Goal: Task Accomplishment & Management: Use online tool/utility

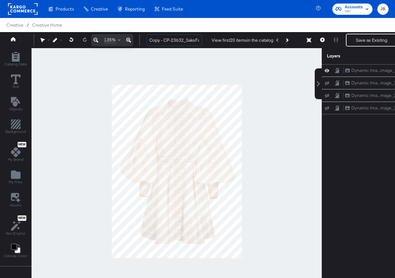
drag, startPoint x: 164, startPoint y: 40, endPoint x: 139, endPoint y: 38, distance: 25.2
click at [139, 38] on div "135% Copy - CP-23632_SaksFall25_PLV_1x1_img1 View first 20 items in the catalog…" at bounding box center [215, 40] width 430 height 16
drag, startPoint x: 177, startPoint y: 41, endPoint x: 203, endPoint y: 42, distance: 26.1
click at [203, 42] on div "CP-23632_SaksFall25_PLV_1x1_img1 View first 20 items in the catalog Next Produc…" at bounding box center [282, 40] width 282 height 13
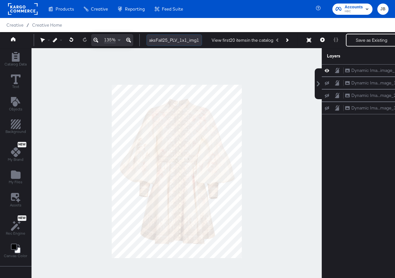
click at [185, 40] on input "CP-23632_SaksFall25_PLV_1x1_img1" at bounding box center [175, 40] width 56 height 12
click at [272, 94] on div at bounding box center [176, 171] width 291 height 247
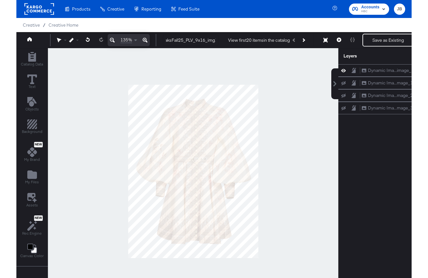
scroll to position [0, 0]
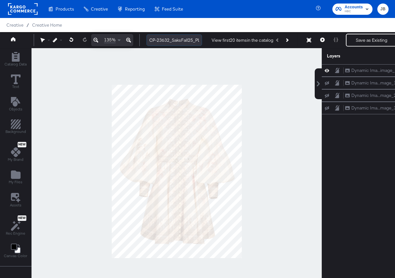
click at [157, 38] on input "CP-23632_SaksFall25_PLV_9x16_img1" at bounding box center [175, 40] width 56 height 12
type input "CP23632_SaksFall25_PLV_9x16_img1"
click at [241, 79] on div at bounding box center [176, 171] width 291 height 247
click at [311, 40] on button "Resize" at bounding box center [308, 41] width 13 height 12
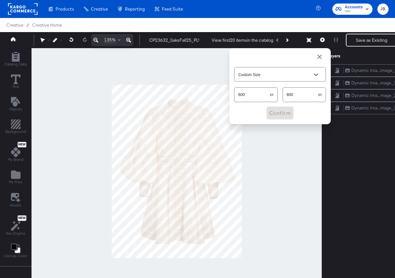
click at [254, 98] on input "600" at bounding box center [253, 92] width 36 height 14
type input "816"
type input "1088"
click at [276, 113] on span "Confirm" at bounding box center [280, 113] width 22 height 9
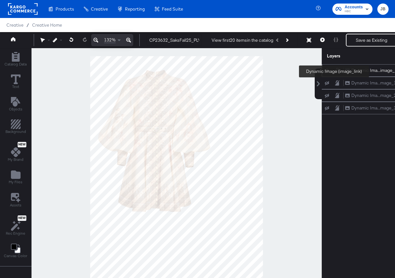
click at [374, 71] on div "Dynamic Ima...image_link)" at bounding box center [377, 70] width 51 height 6
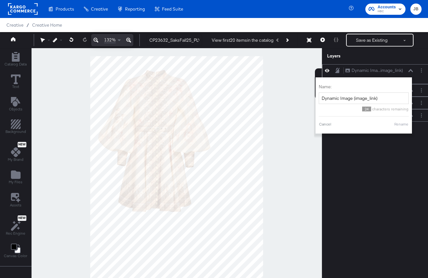
click at [395, 69] on icon at bounding box center [410, 70] width 4 height 3
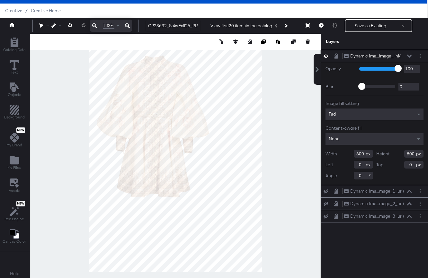
scroll to position [16, 1]
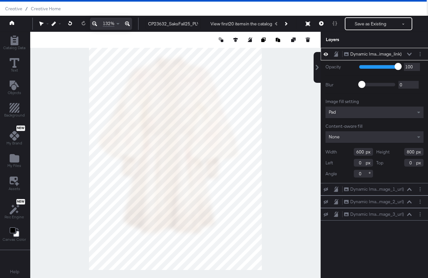
type input "816"
type input "1088"
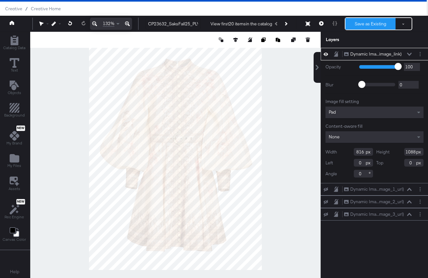
click at [367, 25] on button "Save as Existing" at bounding box center [370, 24] width 50 height 12
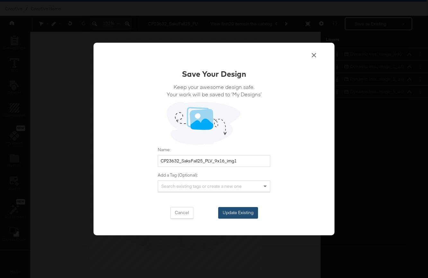
click at [241, 212] on button "Update Existing" at bounding box center [238, 213] width 40 height 12
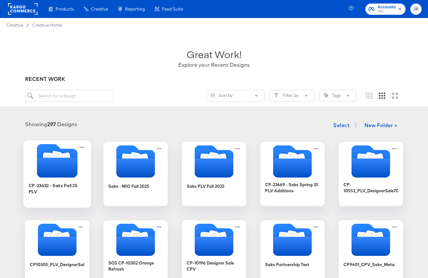
click at [76, 186] on div "CP-23632 - Saks Fall 25 PLV" at bounding box center [58, 188] width 58 height 13
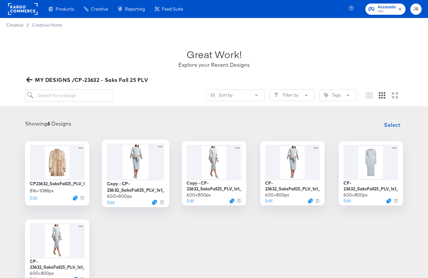
click at [156, 162] on div at bounding box center [136, 161] width 58 height 37
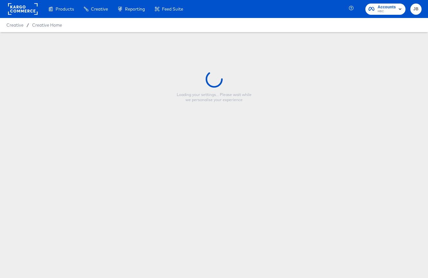
type input "Copy - CP-23632_SaksFall25_PLV_1x1_img3"
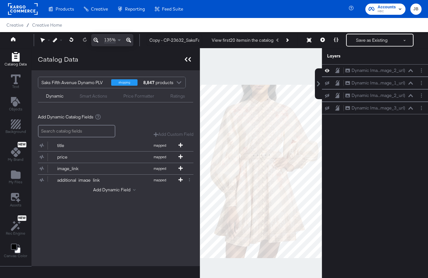
click at [188, 61] on icon at bounding box center [188, 59] width 6 height 4
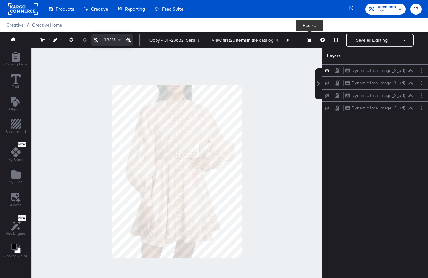
click at [310, 39] on icon at bounding box center [309, 40] width 4 height 4
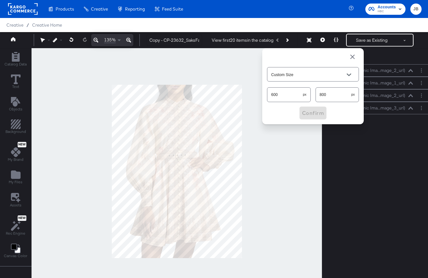
click at [287, 98] on input "600" at bounding box center [285, 92] width 36 height 14
click at [286, 95] on input "600" at bounding box center [285, 92] width 36 height 14
type input "816"
type input "1088"
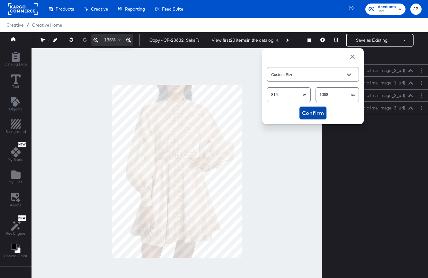
click at [310, 114] on span "Confirm" at bounding box center [313, 113] width 22 height 9
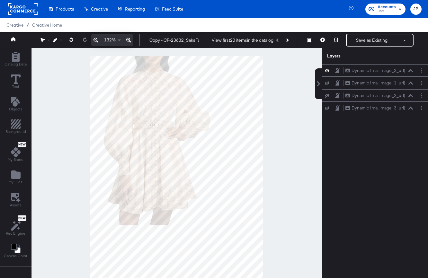
scroll to position [0, 1]
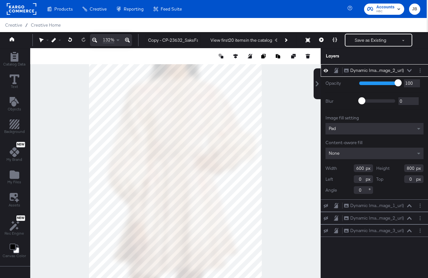
click at [261, 278] on html "Products Products Product Catalogs Enhance Your Product Catalog, Map Them to Pu…" at bounding box center [213, 139] width 428 height 278
type input "816"
type input "1088"
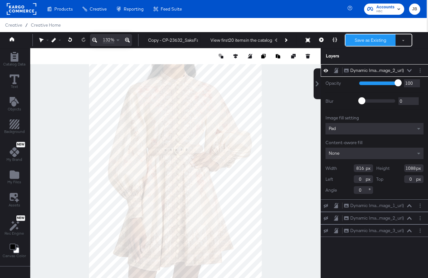
click at [367, 40] on button "Save as Existing" at bounding box center [370, 40] width 50 height 12
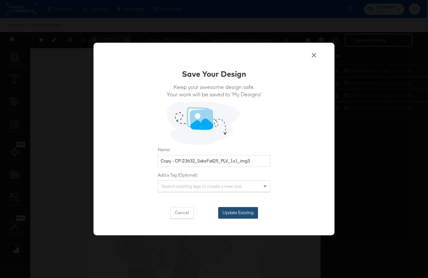
click at [239, 211] on button "Update Existing" at bounding box center [238, 213] width 40 height 12
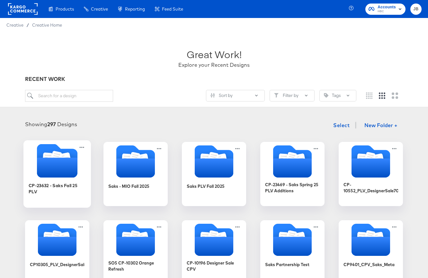
click at [70, 163] on icon "Folder" at bounding box center [57, 168] width 40 height 20
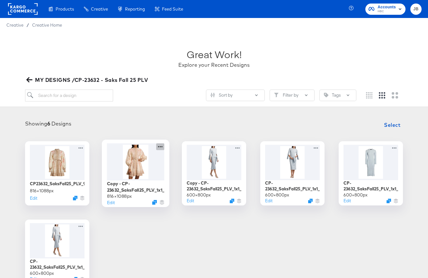
click at [161, 145] on icon at bounding box center [160, 146] width 8 height 7
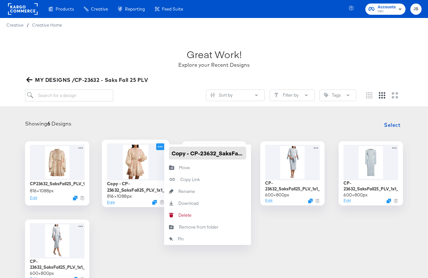
drag, startPoint x: 200, startPoint y: 154, endPoint x: 154, endPoint y: 152, distance: 46.6
click at [154, 152] on div "Copy - CP-23632_SaksFall25_PLV_1x1_img3 816 × 1088 px Edit Copy - CP-23632_Saks…" at bounding box center [135, 173] width 64 height 64
type input "CP23632_SaksFall25_PLV_9x16_img3"
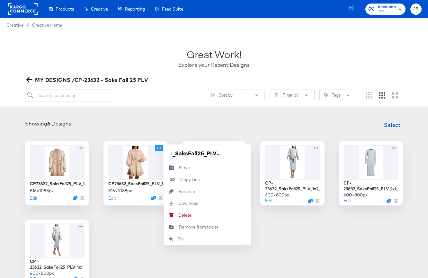
click at [170, 120] on div "Showing 6 Designs Select" at bounding box center [213, 125] width 415 height 13
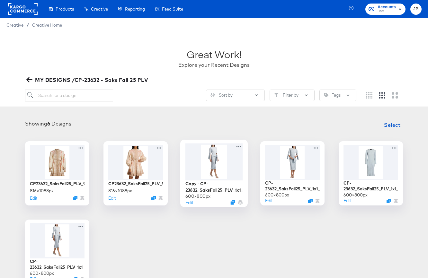
click at [224, 173] on div at bounding box center [214, 161] width 58 height 37
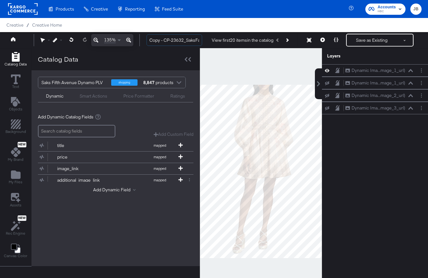
drag, startPoint x: 172, startPoint y: 41, endPoint x: 145, endPoint y: 41, distance: 26.7
click at [145, 41] on div "Copy - CP-23632_SaksFall25_PLV_1x1_img2 View first 20 items in the catalog Save…" at bounding box center [282, 40] width 282 height 13
drag, startPoint x: 161, startPoint y: 39, endPoint x: 191, endPoint y: 38, distance: 29.6
click at [207, 39] on div "CP23632_SaksFall25_PLV_1x1_img2 View first 20 items in the catalog Save as Exis…" at bounding box center [282, 40] width 282 height 13
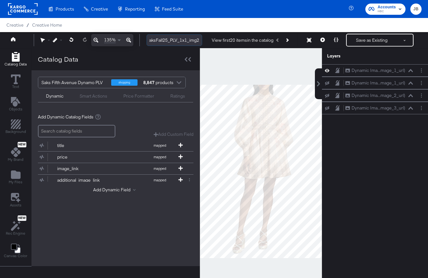
click at [181, 38] on input "CP23632_SaksFall25_PLV_1x1_img2" at bounding box center [175, 40] width 56 height 12
type input "CP23632_SaksFall25_PLV_9x16_img2"
click at [310, 39] on icon at bounding box center [309, 40] width 4 height 4
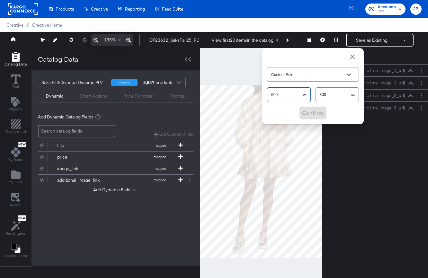
click at [291, 96] on input "600" at bounding box center [285, 92] width 36 height 14
type input "816"
type input "1088"
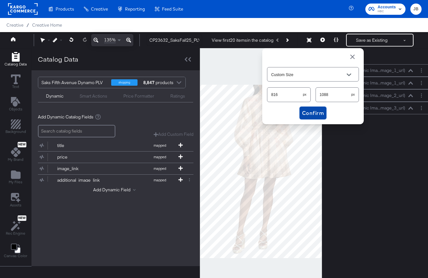
click at [316, 111] on span "Confirm" at bounding box center [313, 113] width 22 height 9
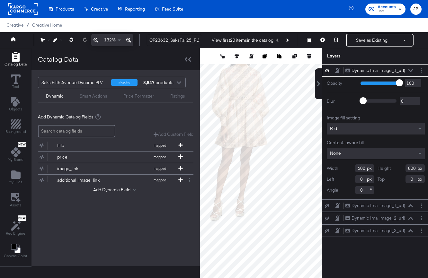
scroll to position [0, 1]
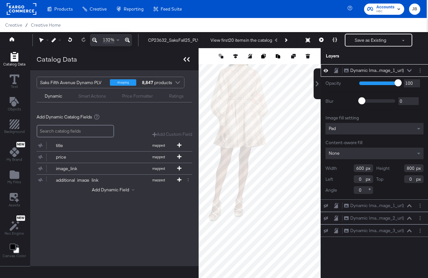
click at [186, 61] on icon at bounding box center [187, 59] width 6 height 4
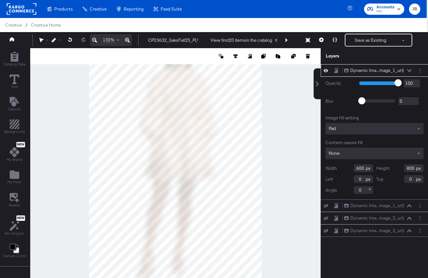
click at [262, 278] on html "Products Products Product Catalogs Enhance Your Product Catalog, Map Them to Pu…" at bounding box center [213, 139] width 428 height 278
type input "816"
type input "1088"
click at [363, 38] on button "Save as Existing" at bounding box center [370, 40] width 50 height 12
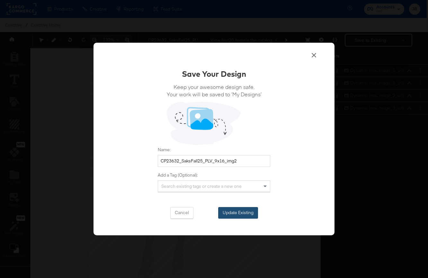
click at [244, 217] on button "Update Existing" at bounding box center [238, 213] width 40 height 12
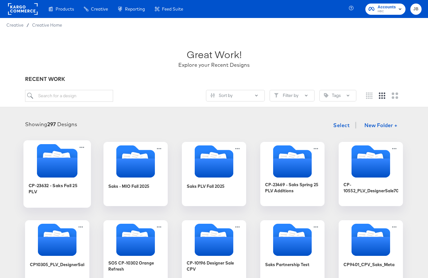
click at [68, 163] on icon "Folder" at bounding box center [57, 168] width 40 height 20
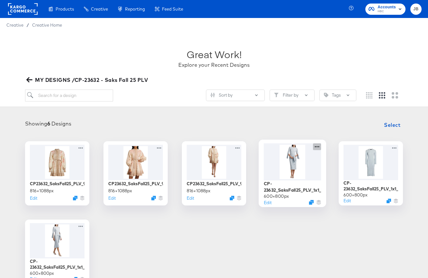
click at [318, 147] on icon at bounding box center [317, 146] width 8 height 7
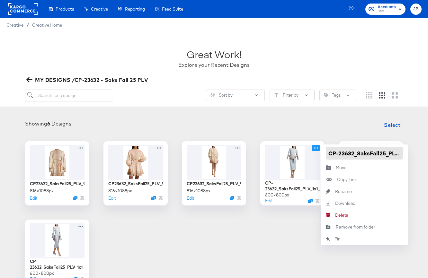
click at [338, 154] on input "CP-23632_SaksFall25_PLV_1x1_img3" at bounding box center [364, 153] width 77 height 13
type input "CP23632_SaksFall25_PLV_1x1_img3"
click at [342, 133] on div "Showing 6 Designs Select CP23632_SaksFall25_PLV_9x16_img1 816 × 1088 px Edit CP…" at bounding box center [213, 202] width 415 height 166
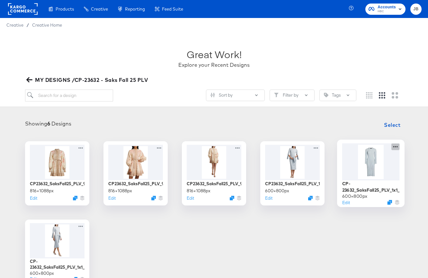
click at [395, 147] on icon at bounding box center [395, 146] width 8 height 7
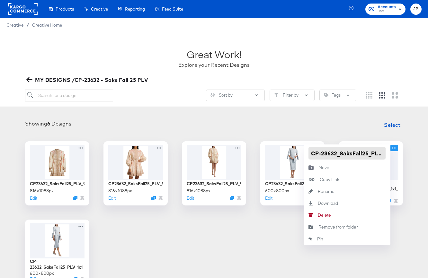
click at [321, 154] on input "CP-23632_SaksFall25_PLV_1x1_img1" at bounding box center [347, 153] width 77 height 13
type input "CP23632_SaksFall25_PLV_1x1_img1"
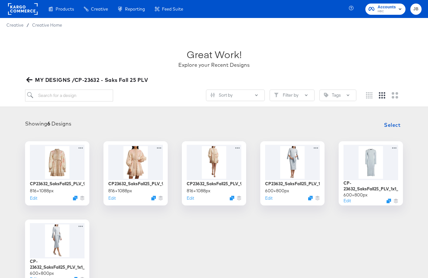
click at [305, 137] on div "Showing 6 Designs Select CP23632_SaksFall25_PLV_9x16_img1 816 × 1088 px Edit CP…" at bounding box center [213, 202] width 415 height 166
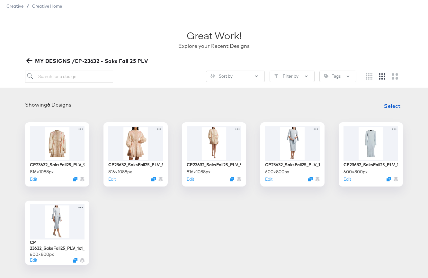
scroll to position [20, 0]
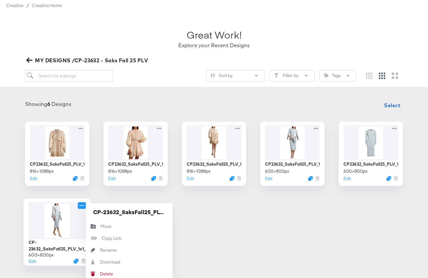
click at [83, 207] on icon at bounding box center [82, 205] width 8 height 7
click at [103, 211] on input "CP-23632_SaksFall25_PLV_1x1_img2" at bounding box center [129, 212] width 77 height 13
type input "CP23632_SaksFall25_PLV_1x1_img2"
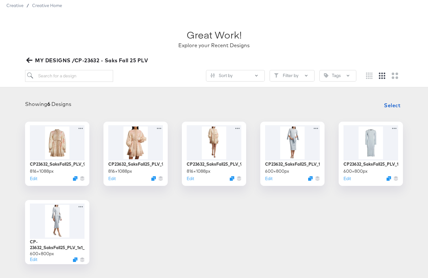
click at [210, 234] on div "CP23632_SaksFall25_PLV_9x16_img1 816 × 1088 px Edit CP23632_SaksFall25_PLV_9x16…" at bounding box center [213, 193] width 415 height 143
click at [30, 59] on icon "button" at bounding box center [29, 60] width 6 height 6
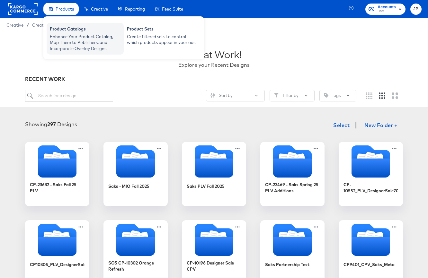
click at [66, 31] on div "Product Catalogs" at bounding box center [85, 30] width 71 height 8
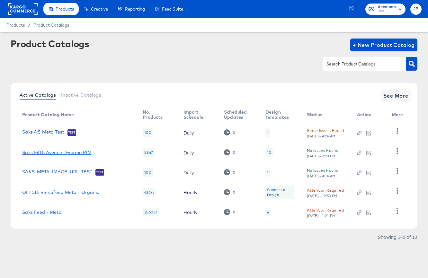
click at [81, 152] on link "Saks Fifth Avenue Dynamo PLV" at bounding box center [56, 152] width 69 height 5
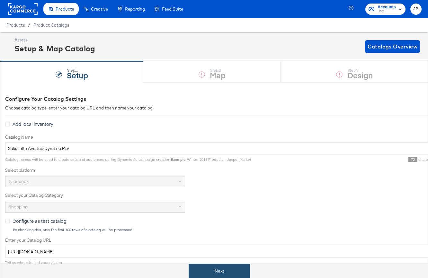
click at [219, 269] on button "Next" at bounding box center [219, 271] width 61 height 14
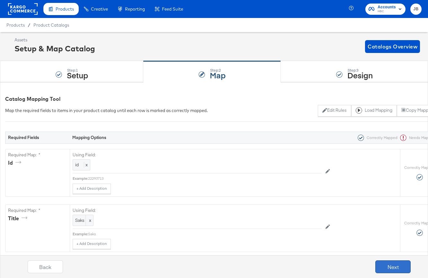
click at [389, 268] on button "Next" at bounding box center [392, 267] width 35 height 13
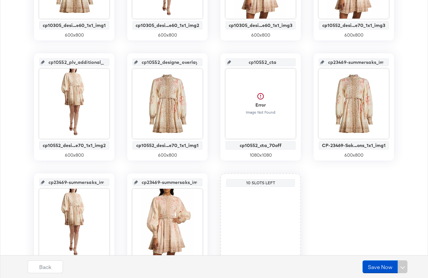
scroll to position [268, 0]
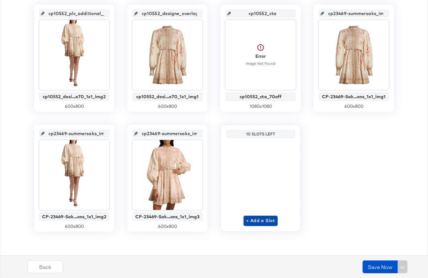
click at [265, 221] on span "+ Add a Slot" at bounding box center [260, 221] width 29 height 8
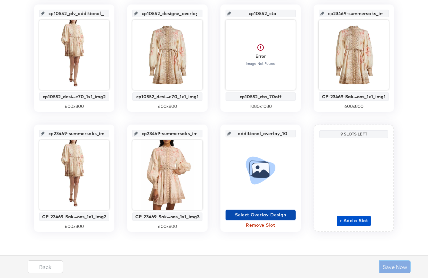
click at [265, 213] on span "Select Overlay Design" at bounding box center [260, 215] width 65 height 8
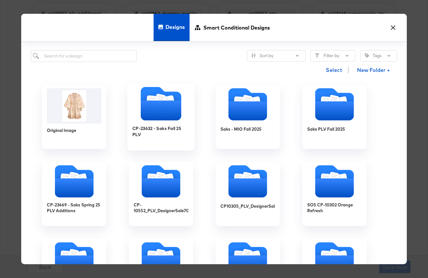
click at [153, 118] on icon "Folder" at bounding box center [161, 111] width 40 height 20
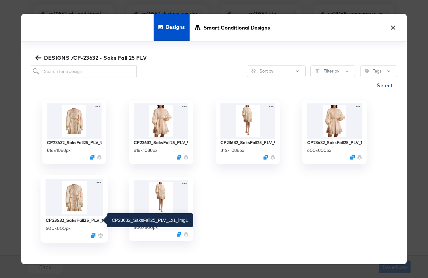
click at [99, 222] on div "CP23632_SaksFall25_PLV_1x1_img1" at bounding box center [75, 220] width 58 height 6
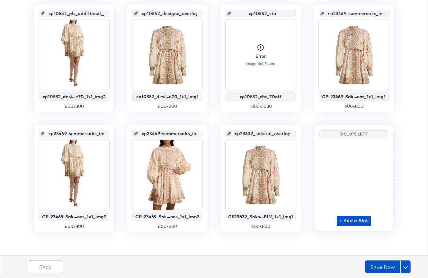
scroll to position [0, 11]
drag, startPoint x: 263, startPoint y: 132, endPoint x: 290, endPoint y: 131, distance: 27.3
click at [290, 131] on input "cp23632_saksfal_overlay_10" at bounding box center [262, 130] width 63 height 17
click at [263, 133] on input "cp23632_saksfal_overlay_10" at bounding box center [262, 130] width 63 height 17
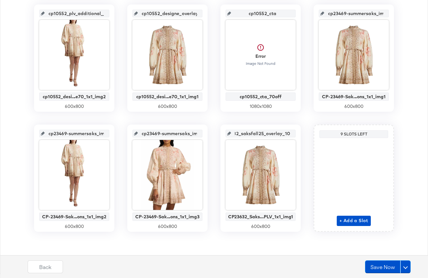
drag, startPoint x: 272, startPoint y: 134, endPoint x: 291, endPoint y: 134, distance: 19.0
click at [291, 134] on input "cp23632_saksfall25_overlay_10" at bounding box center [262, 130] width 63 height 17
type input "cp23632_saksfall25_1x1_img1"
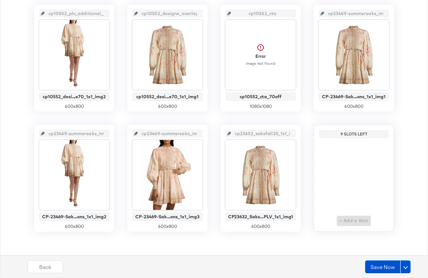
click at [309, 121] on div "plv_product_ima_overlay_1 cp10305_desi...e60_1x1_img1 600 x 800 plv_additional_…" at bounding box center [214, 58] width 421 height 348
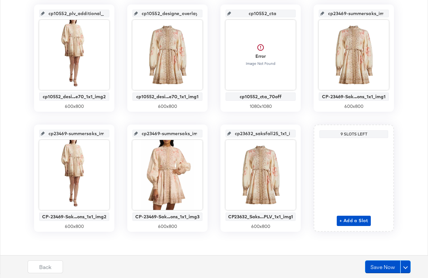
click at [278, 134] on input "cp23632_saksfall25_1x1_img1" at bounding box center [262, 130] width 63 height 17
click at [267, 132] on input "cp23632_saksfall25_1x1_img1" at bounding box center [262, 130] width 63 height 17
drag, startPoint x: 283, startPoint y: 133, endPoint x: 306, endPoint y: 134, distance: 23.5
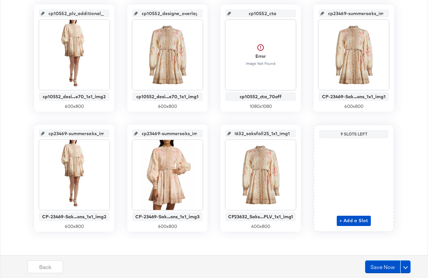
click at [306, 134] on div "plv_product_ima_overlay_1 cp10305_desi...e60_1x1_img1 600 x 800 plv_additional_…" at bounding box center [214, 58] width 421 height 348
click at [274, 132] on input "cp23632_saksfall25_1x1_img1" at bounding box center [262, 130] width 63 height 17
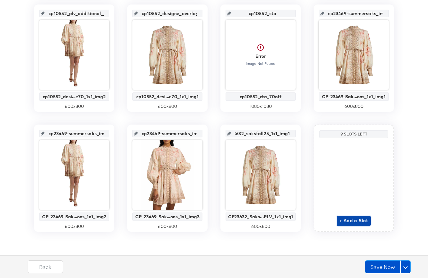
scroll to position [0, 0]
click at [357, 221] on span "+ Add a Slot" at bounding box center [353, 221] width 29 height 8
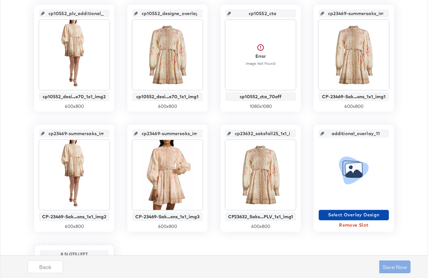
click at [350, 216] on span "Select Overlay Design" at bounding box center [353, 215] width 65 height 8
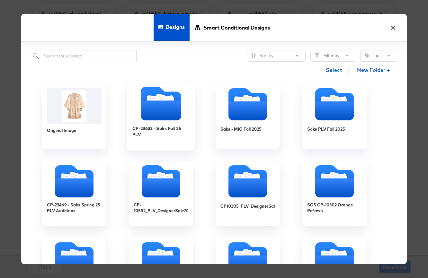
click at [164, 112] on icon "Folder" at bounding box center [161, 111] width 40 height 20
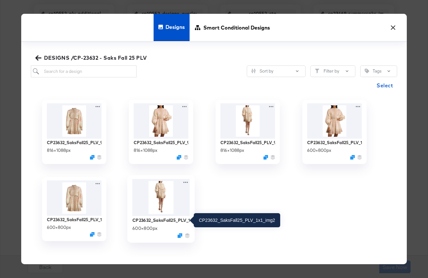
click at [151, 221] on div "CP23632_SaksFall25_PLV_1x1_img2" at bounding box center [161, 220] width 58 height 6
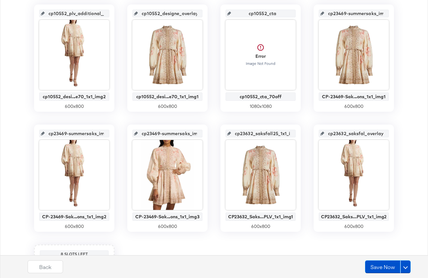
click at [354, 131] on input "cp23632_saksfal_overlay_11" at bounding box center [355, 130] width 63 height 17
type input "cp23632_saksfall25_1x1_img2"
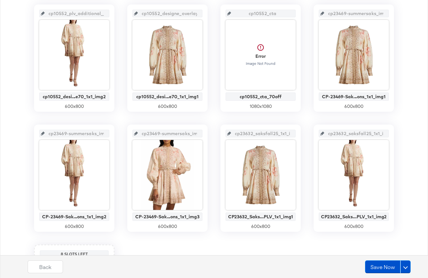
click at [395, 149] on div "plv_product_ima_overlay_1 cp10305_desi...e60_1x1_img1 600 x 800 plv_additional_…" at bounding box center [214, 118] width 421 height 468
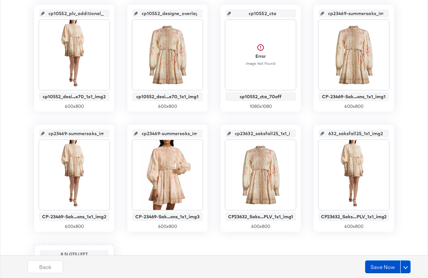
drag, startPoint x: 356, startPoint y: 135, endPoint x: 406, endPoint y: 141, distance: 50.8
click at [395, 141] on div "plv_product_ima_overlay_1 cp10305_desi...e60_1x1_img1 600 x 800 plv_additional_…" at bounding box center [214, 118] width 421 height 468
click at [395, 149] on div "plv_product_ima_overlay_1 cp10305_desi...e60_1x1_img1 600 x 800 plv_additional_…" at bounding box center [214, 118] width 421 height 468
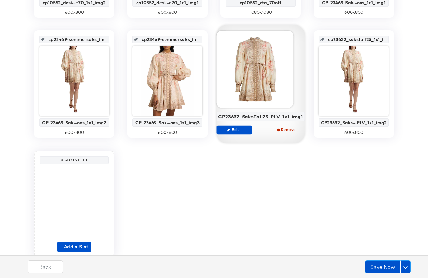
scroll to position [379, 0]
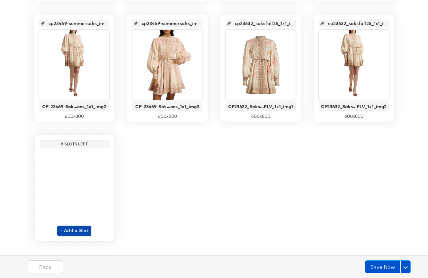
click at [74, 231] on span "+ Add a Slot" at bounding box center [74, 231] width 29 height 8
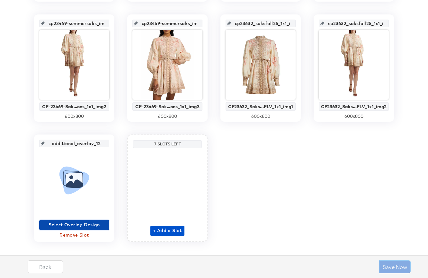
click at [82, 223] on span "Select Overlay Design" at bounding box center [74, 225] width 65 height 8
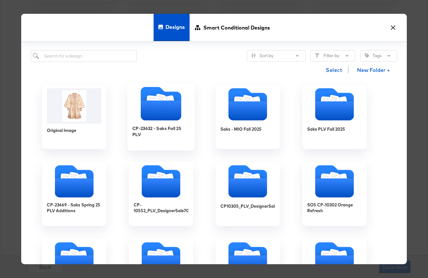
click at [148, 111] on icon "Folder" at bounding box center [161, 111] width 40 height 20
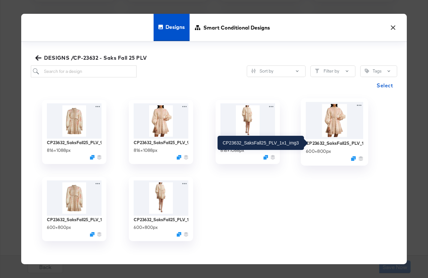
click at [350, 144] on div "CP23632_SaksFall25_PLV_1x1_img3" at bounding box center [335, 143] width 58 height 6
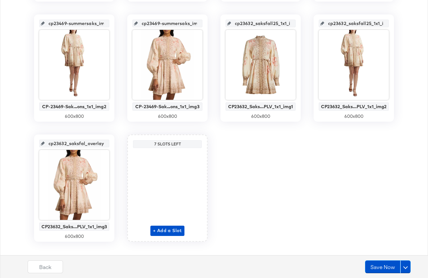
click at [85, 143] on input "cp23632_saksfal_overlay_12" at bounding box center [76, 140] width 63 height 17
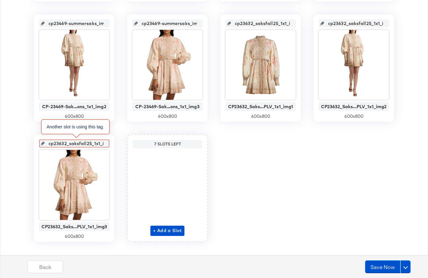
scroll to position [0, 13]
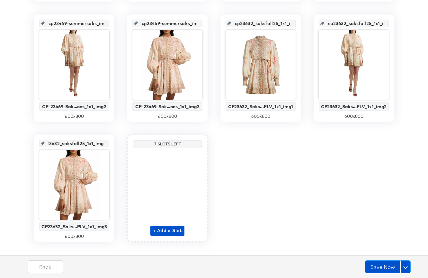
type input "cp23632_saksfall25_1x1_img3"
click at [258, 173] on div "plv_product_ima_overlay_1 cp10305_desi...e60_1x1_img1 600 x 800 plv_additional_…" at bounding box center [214, 8] width 421 height 468
click at [175, 231] on span "+ Add a Slot" at bounding box center [167, 231] width 29 height 8
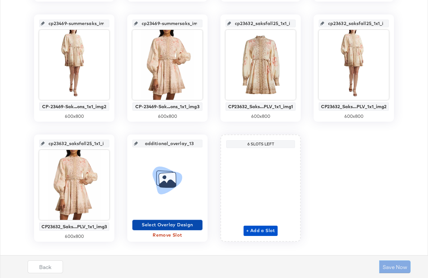
click at [175, 224] on span "Select Overlay Design" at bounding box center [167, 225] width 65 height 8
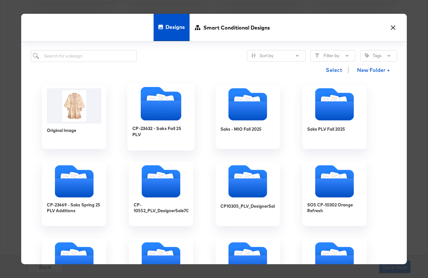
click at [149, 120] on icon "Folder" at bounding box center [161, 111] width 40 height 20
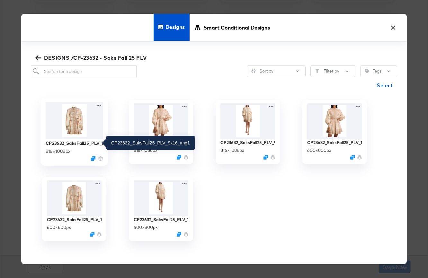
click at [88, 144] on div "CP23632_SaksFall25_PLV_9x16_img1" at bounding box center [75, 143] width 58 height 6
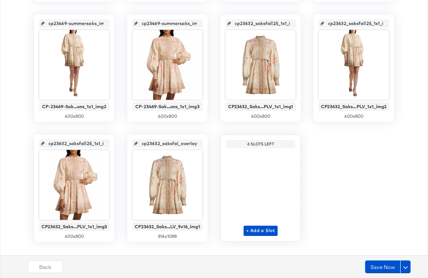
click at [166, 141] on input "cp23632_saksfal_overlay_13" at bounding box center [169, 140] width 63 height 17
type input "cp23632_saksfall25_9x16_img1"
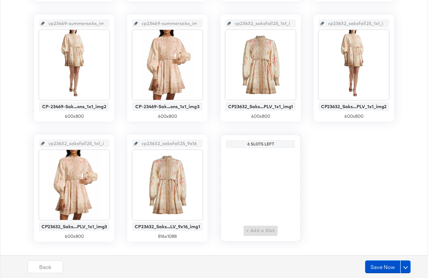
click at [205, 130] on div "plv_product_ima_overlay_1 cp10305_desi...e60_1x1_img1 600 x 800 plv_additional_…" at bounding box center [214, 8] width 421 height 468
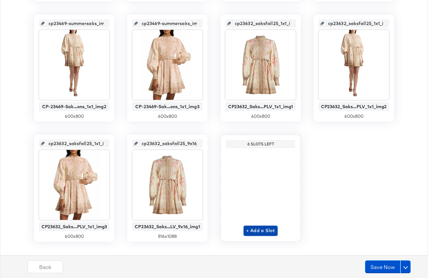
click at [263, 229] on span "+ Add a Slot" at bounding box center [260, 231] width 29 height 8
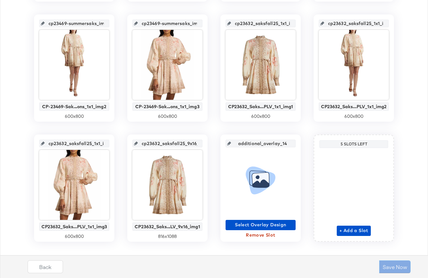
click at [257, 200] on icon at bounding box center [260, 179] width 35 height 63
click at [255, 178] on icon at bounding box center [260, 180] width 17 height 15
click at [260, 226] on span "Select Overlay Design" at bounding box center [260, 225] width 65 height 8
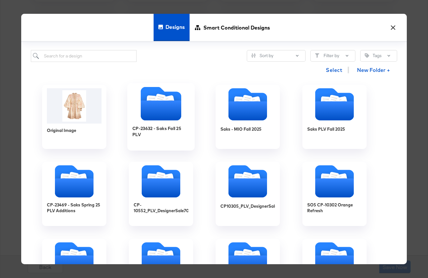
click at [164, 109] on icon "Folder" at bounding box center [161, 111] width 40 height 20
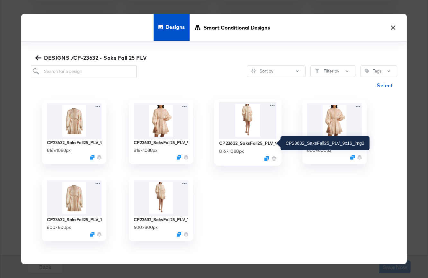
click at [247, 143] on div "CP23632_SaksFall25_PLV_9x16_img2" at bounding box center [248, 143] width 58 height 6
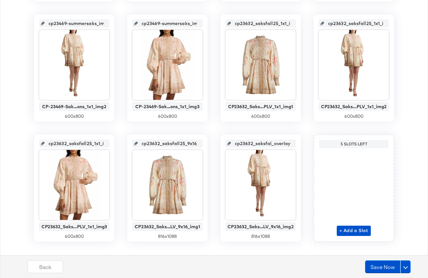
click at [250, 143] on input "cp23632_saksfal_overlay_14" at bounding box center [262, 140] width 63 height 17
click at [180, 142] on input "cp23632_saksfall25_9x16_img1" at bounding box center [169, 140] width 63 height 17
click at [255, 142] on input "cp23632_saksfal_overlay_14" at bounding box center [262, 140] width 63 height 17
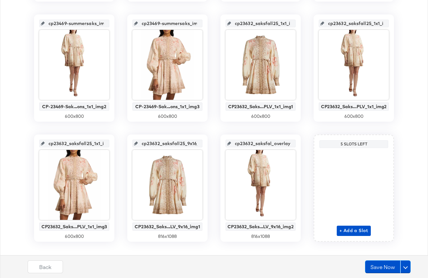
click at [255, 142] on input "cp23632_saksfal_overlay_14" at bounding box center [262, 140] width 63 height 17
type input "cp23632_saksfall25_9x16_img2"
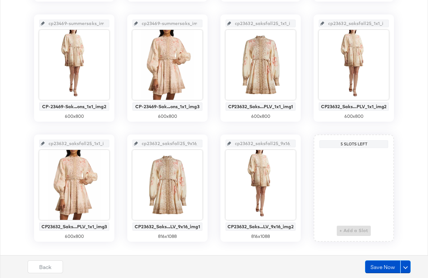
click at [306, 130] on div "plv_product_ima_overlay_1 cp10305_desi...e60_1x1_img1 600 x 800 plv_additional_…" at bounding box center [214, 8] width 421 height 468
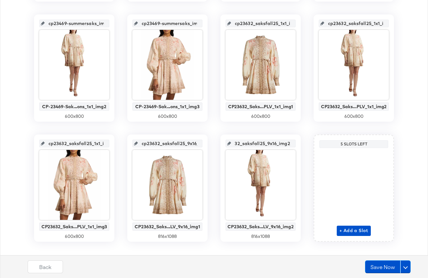
drag, startPoint x: 264, startPoint y: 145, endPoint x: 306, endPoint y: 147, distance: 42.1
click at [306, 147] on div "plv_product_ima_overlay_1 cp10305_desi...e60_1x1_img1 600 x 800 plv_additional_…" at bounding box center [214, 8] width 421 height 468
click at [301, 132] on div "plv_product_ima_overlay_1 cp10305_desi...e60_1x1_img1 600 x 800 plv_additional_…" at bounding box center [214, 8] width 421 height 468
click at [349, 228] on span "+ Add a Slot" at bounding box center [353, 231] width 29 height 8
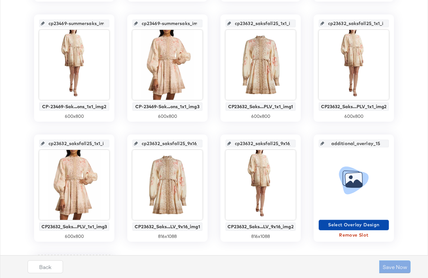
click at [348, 226] on span "Select Overlay Design" at bounding box center [353, 225] width 65 height 8
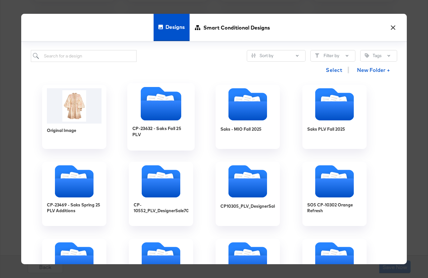
click at [160, 118] on icon "Folder" at bounding box center [161, 111] width 40 height 20
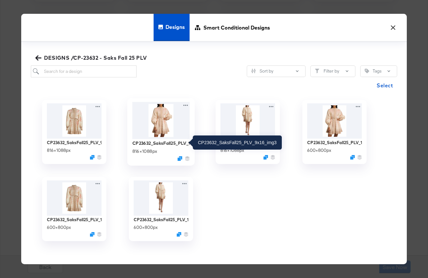
click at [151, 144] on div "CP23632_SaksFall25_PLV_9x16_img3" at bounding box center [161, 143] width 58 height 6
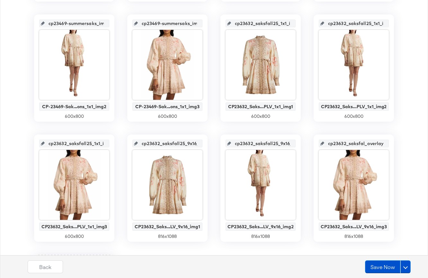
click at [353, 142] on input "cp23632_saksfal_overlay_15" at bounding box center [355, 140] width 63 height 17
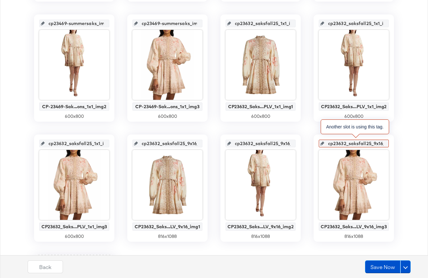
scroll to position [0, 16]
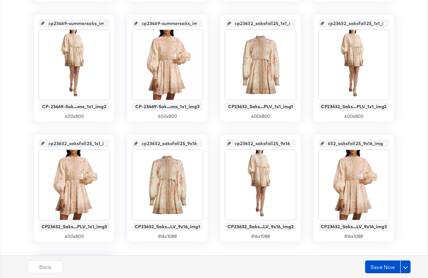
type input "cp23632_saksfall25_9x16_img3"
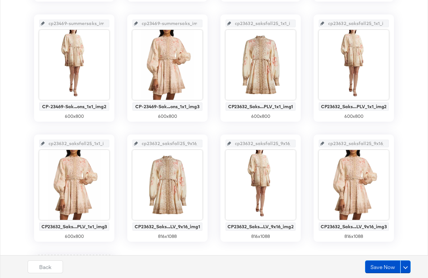
click at [395, 153] on div "plv_product_ima_overlay_1 cp10305_desi...e60_1x1_img1 600 x 800 plv_additional_…" at bounding box center [214, 68] width 421 height 588
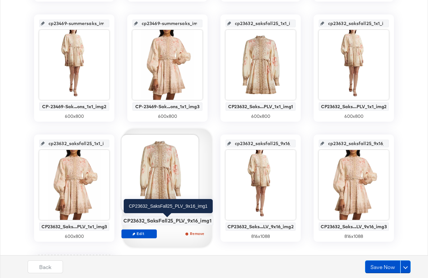
click at [183, 221] on div "CP23632_SaksFall25_PLV_9x16_img1" at bounding box center [167, 221] width 88 height 6
copy div "CP23632_SaksFall25_PLV_9x16_img1 Edit Remove"
click at [170, 221] on div "CP23632_SaksFall25_PLV_9x16_img1" at bounding box center [167, 221] width 88 height 6
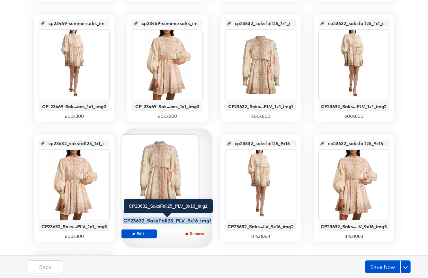
click at [170, 221] on div "CP23632_SaksFall25_PLV_9x16_img1" at bounding box center [167, 221] width 88 height 6
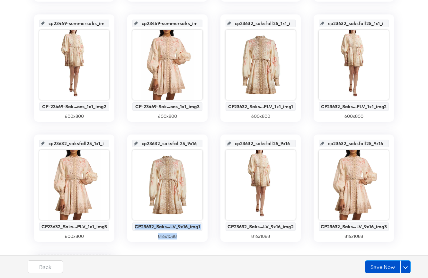
click at [176, 144] on input "cp23632_saksfall25_9x16_img1" at bounding box center [169, 140] width 63 height 17
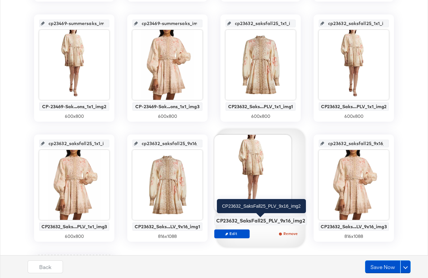
click at [255, 219] on div "CP23632_SaksFall25_PLV_9x16_img2" at bounding box center [260, 221] width 89 height 6
copy div "CP23632_SaksFall25_PLV_9x16_img2 Edit Remove"
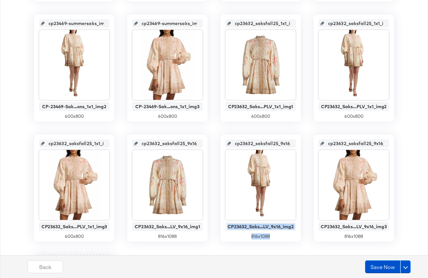
click at [186, 224] on div "CP23632_Saks...LV_9x16_img1" at bounding box center [167, 227] width 70 height 8
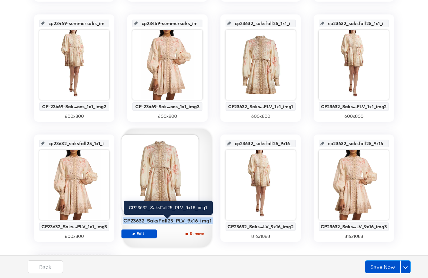
click at [186, 224] on div "CP23632_SaksFall25_PLV_9x16_img1" at bounding box center [167, 220] width 92 height 9
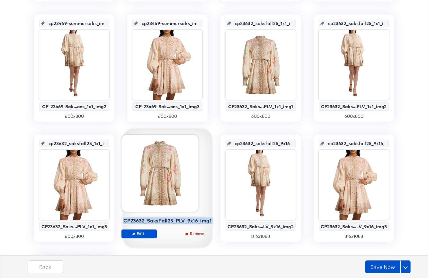
copy div "CP23632_SaksFall25_PLV_9x16_img1 Edit Remove"
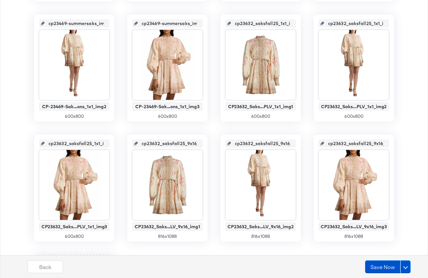
click at [252, 144] on input "cp23632_saksfall25_9x16_img2" at bounding box center [262, 140] width 63 height 17
click at [181, 144] on input "cp23632_saksfall25_9x16_img1" at bounding box center [169, 140] width 63 height 17
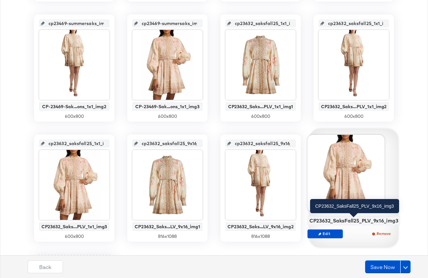
click at [349, 218] on div "CP23632_SaksFall25_PLV_9x16_img3" at bounding box center [353, 221] width 89 height 6
copy div "CP23632_SaksFall25_PLV_9x16_img3"
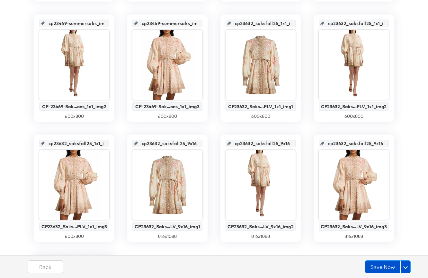
click at [353, 141] on input "cp23632_saksfall25_9x16_img3" at bounding box center [355, 140] width 63 height 17
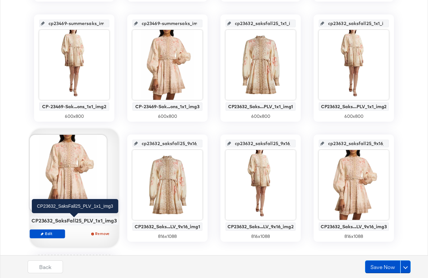
click at [77, 219] on div "CP23632_SaksFall25_PLV_1x1_img3" at bounding box center [73, 221] width 85 height 6
copy div "CP23632_SaksFall25_PLV_1x1_img3 Edit Remove"
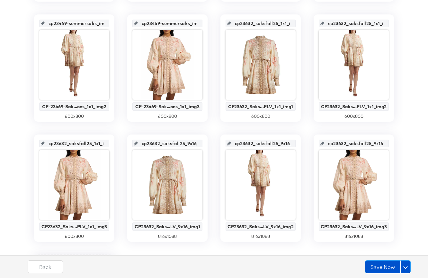
click at [127, 230] on div "cp23632_saksfall25_9x16_img1 CP23632_Saks...LV_9x16_img1 816 x 1088" at bounding box center [167, 188] width 80 height 107
click at [83, 141] on input "cp23632_saksfall25_1x1_img3" at bounding box center [76, 140] width 63 height 17
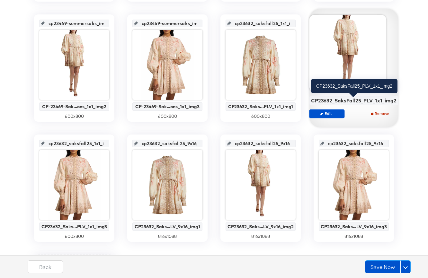
click at [357, 101] on div "CP23632_SaksFall25_PLV_1x1_img2" at bounding box center [353, 101] width 85 height 6
copy div "CP23632_SaksFall25_PLV_1x1_img2 Edit Remove"
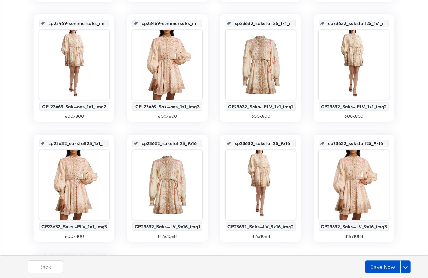
click at [345, 22] on input "cp23632_saksfall25_1x1_img2" at bounding box center [355, 20] width 63 height 17
click at [261, 24] on input "cp23632_saksfall25_1x1_img1" at bounding box center [262, 20] width 63 height 17
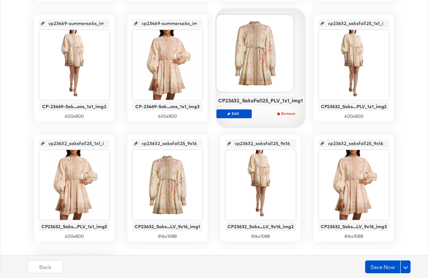
click at [257, 101] on div "CP23632_SaksFall25_PLV_1x1_img1" at bounding box center [260, 101] width 85 height 6
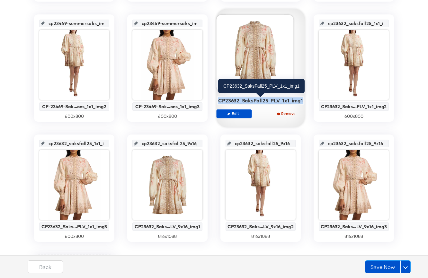
click at [257, 101] on div "CP23632_SaksFall25_PLV_1x1_img1" at bounding box center [260, 101] width 85 height 6
copy div "CP23632_SaksFall25_PLV_1x1_img1"
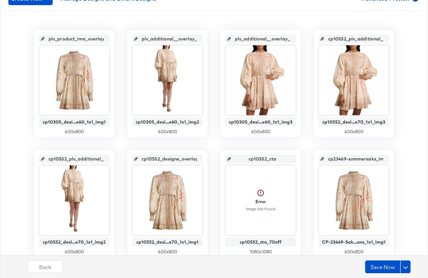
scroll to position [0, 0]
